Goal: Task Accomplishment & Management: Use online tool/utility

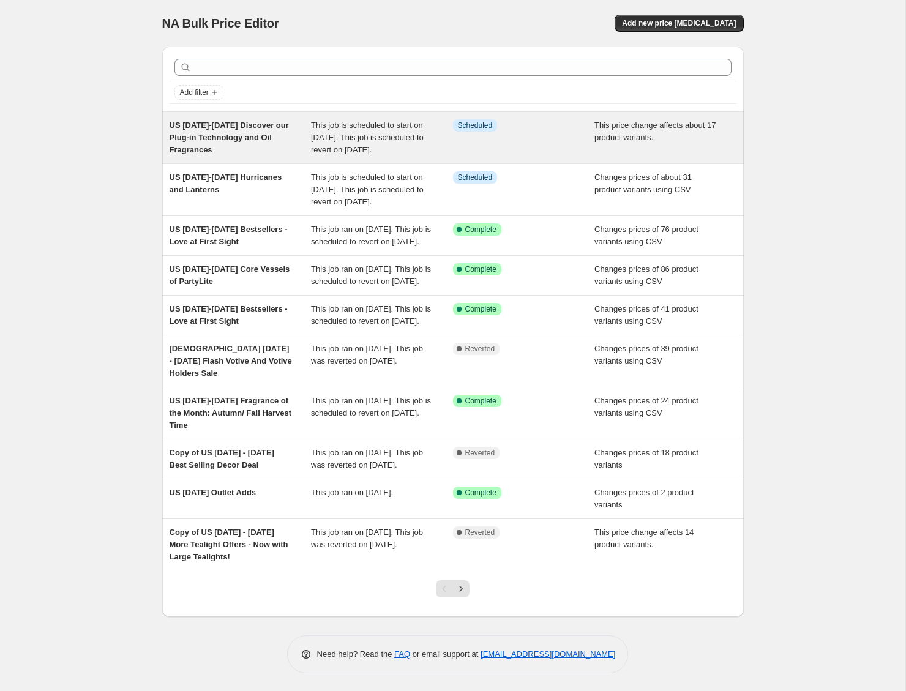
click at [537, 147] on div "Info Scheduled" at bounding box center [524, 137] width 142 height 37
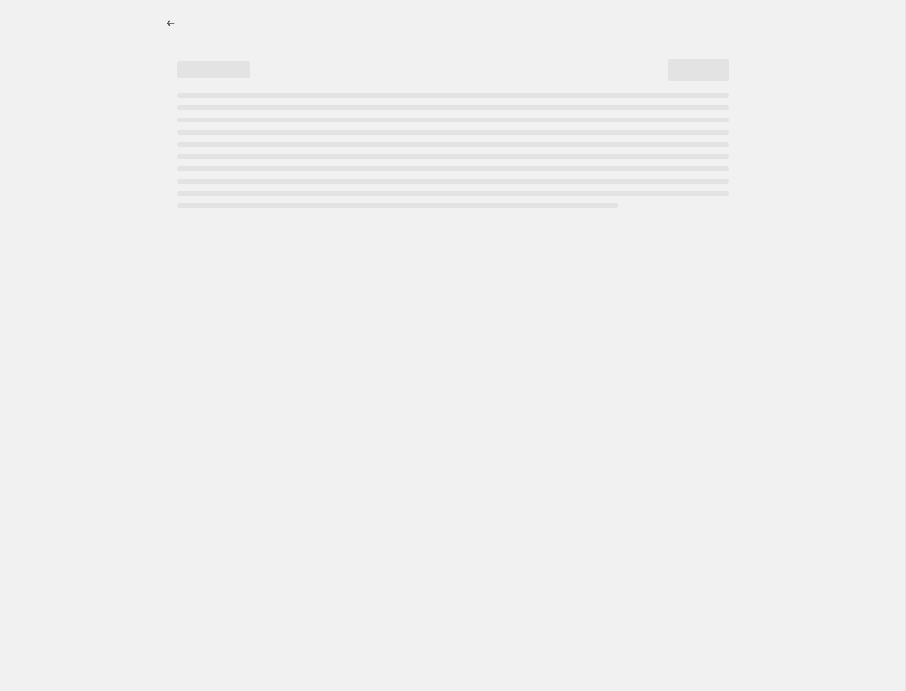
select select "pcap"
select select "no_change"
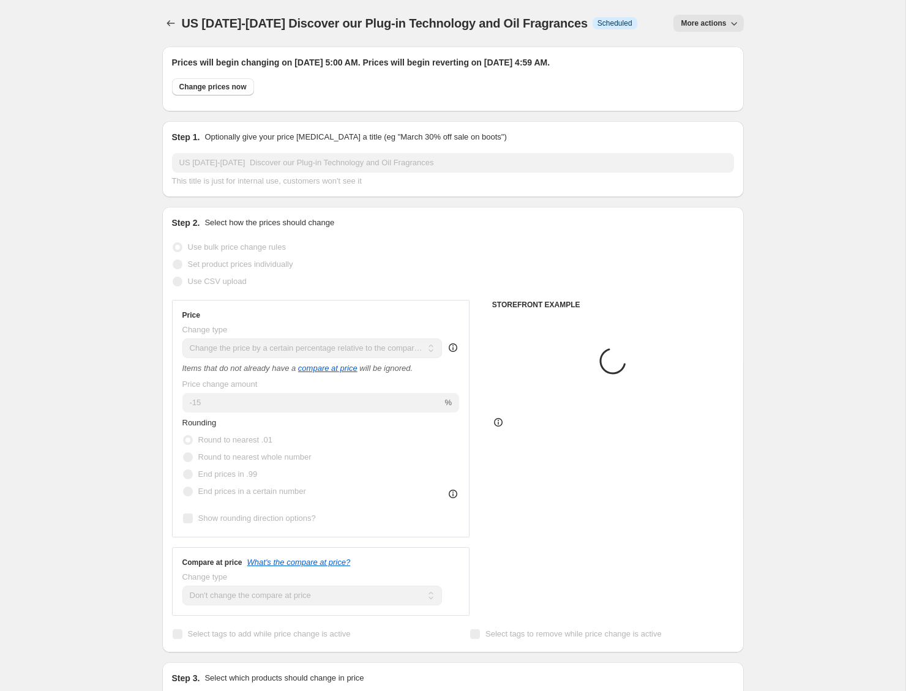
select select "collection"
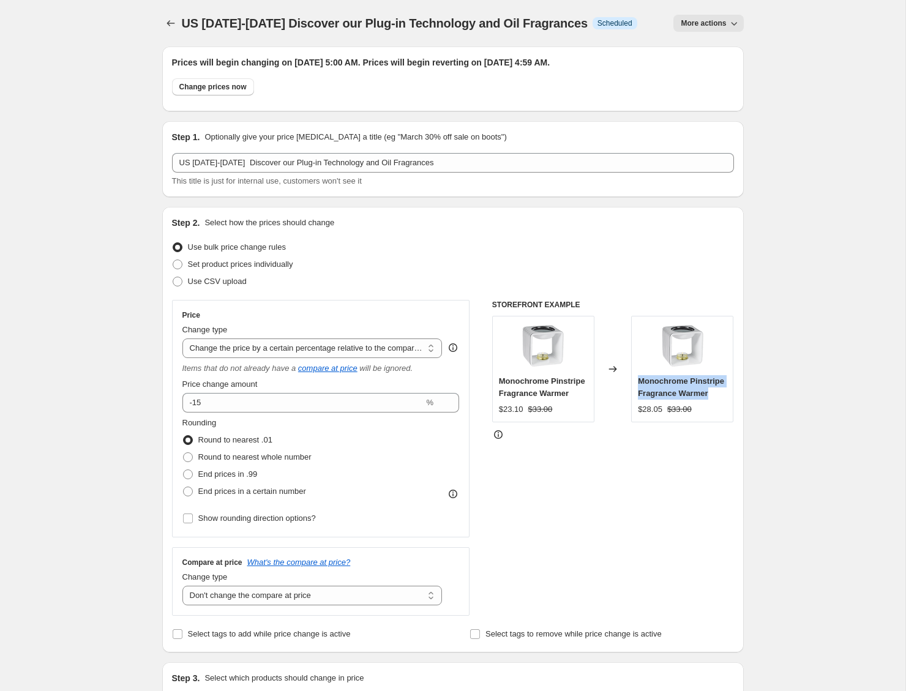
drag, startPoint x: 638, startPoint y: 393, endPoint x: 716, endPoint y: 412, distance: 80.1
click at [716, 400] on div "Monochrome Pinstripe Fragrance Warmer" at bounding box center [682, 387] width 89 height 24
copy span "Monochrome Pinstripe Fragrance Warmer"
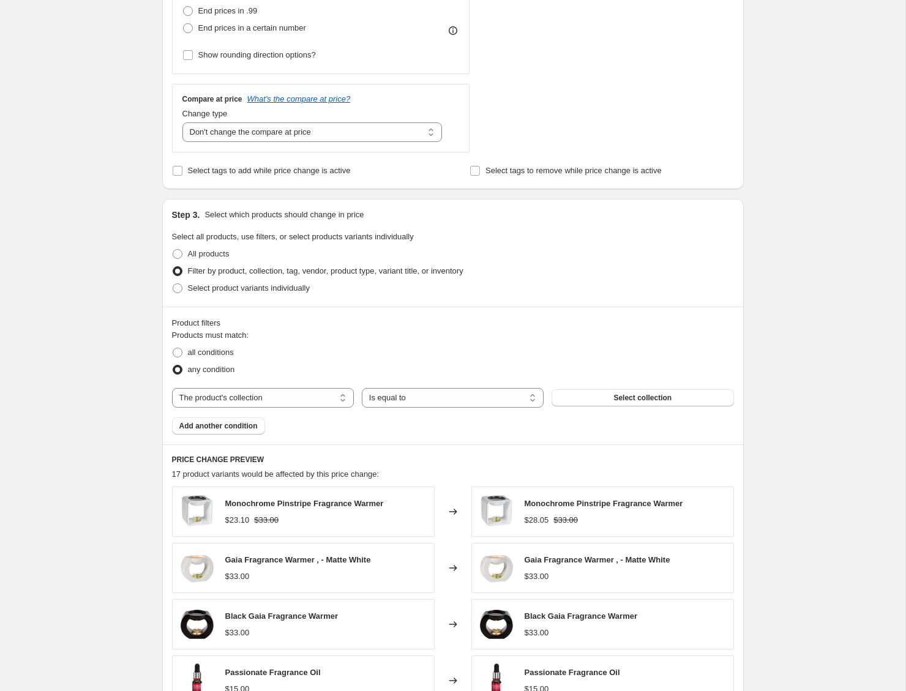
scroll to position [634, 0]
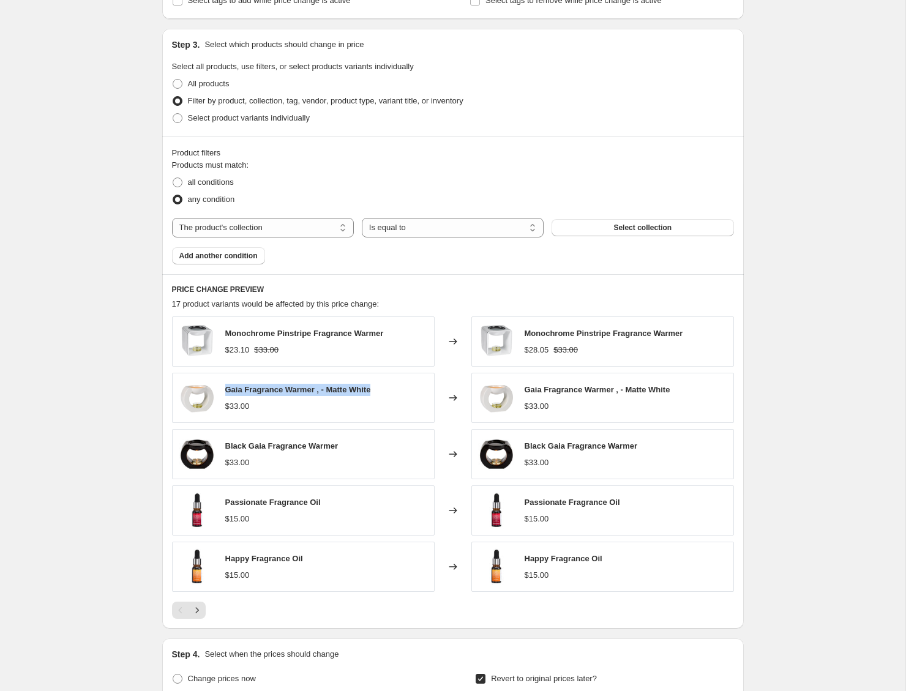
drag, startPoint x: 225, startPoint y: 402, endPoint x: 386, endPoint y: 401, distance: 160.5
click at [386, 401] on div "Gaia Fragrance Warmer ‚ - Matte White $33.00" at bounding box center [303, 398] width 263 height 50
copy span "Gaia Fragrance Warmer ‚ - Matte White"
